Goal: Browse casually

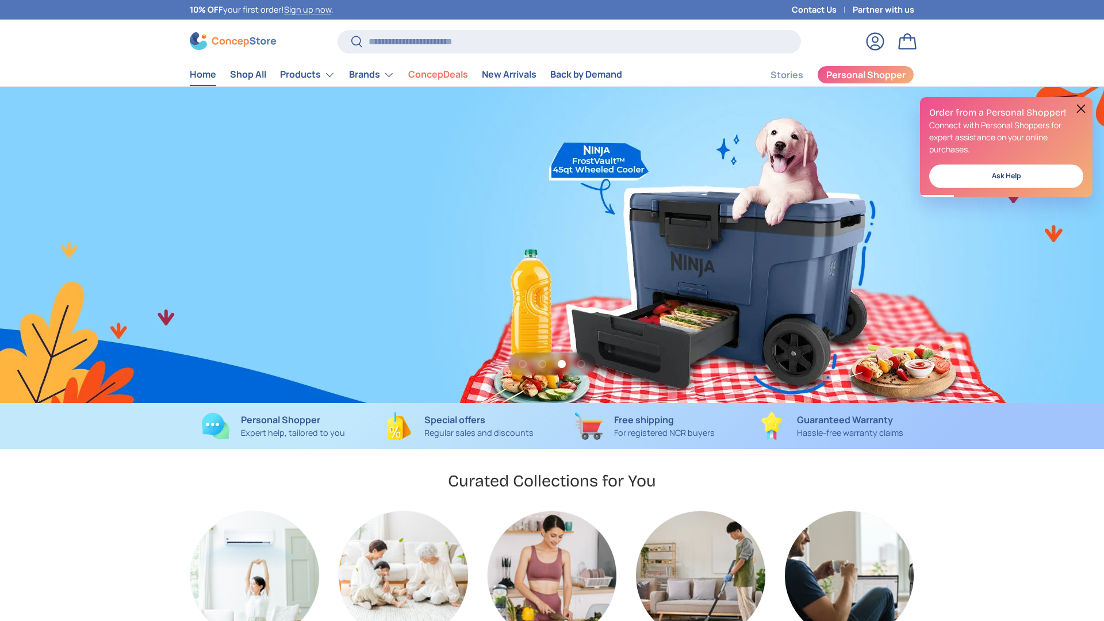
scroll to position [0, 2208]
